Goal: Transaction & Acquisition: Book appointment/travel/reservation

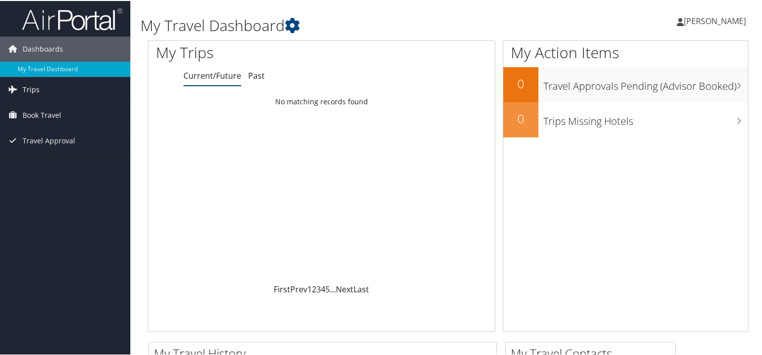
click at [38, 92] on span "Trips" at bounding box center [31, 88] width 17 height 25
click at [36, 163] on span "Book Travel" at bounding box center [42, 159] width 39 height 25
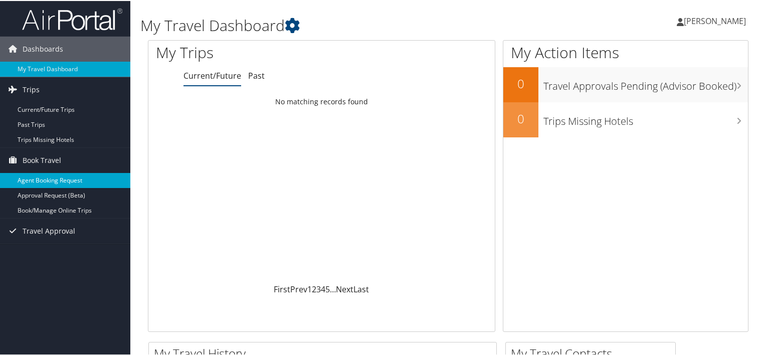
click at [37, 183] on link "Agent Booking Request" at bounding box center [65, 179] width 130 height 15
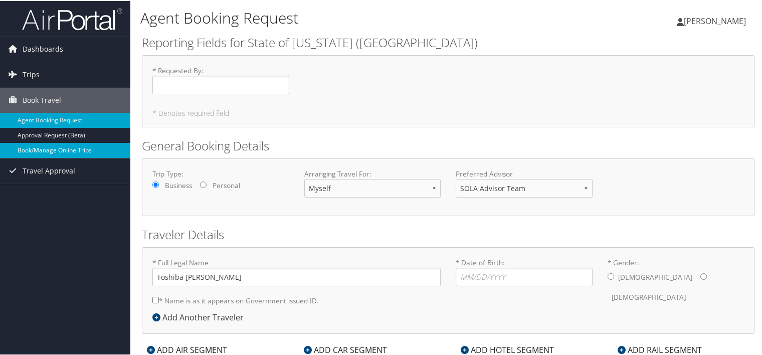
click at [44, 150] on link "Book/Manage Online Trips" at bounding box center [65, 149] width 130 height 15
